Goal: Task Accomplishment & Management: Use online tool/utility

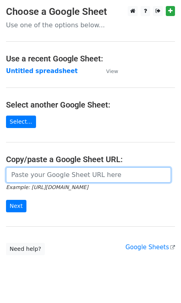
click at [30, 181] on input "url" at bounding box center [88, 174] width 165 height 15
paste input "[URL][DOMAIN_NAME]"
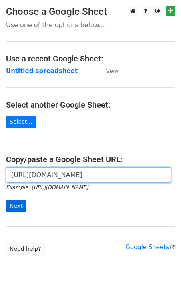
type input "[URL][DOMAIN_NAME]"
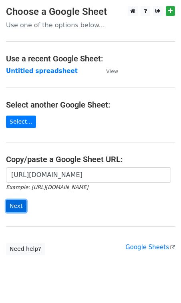
click at [15, 206] on input "Next" at bounding box center [16, 206] width 20 height 12
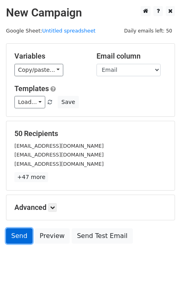
click at [23, 239] on link "Send" at bounding box center [19, 235] width 26 height 15
